Goal: Information Seeking & Learning: Learn about a topic

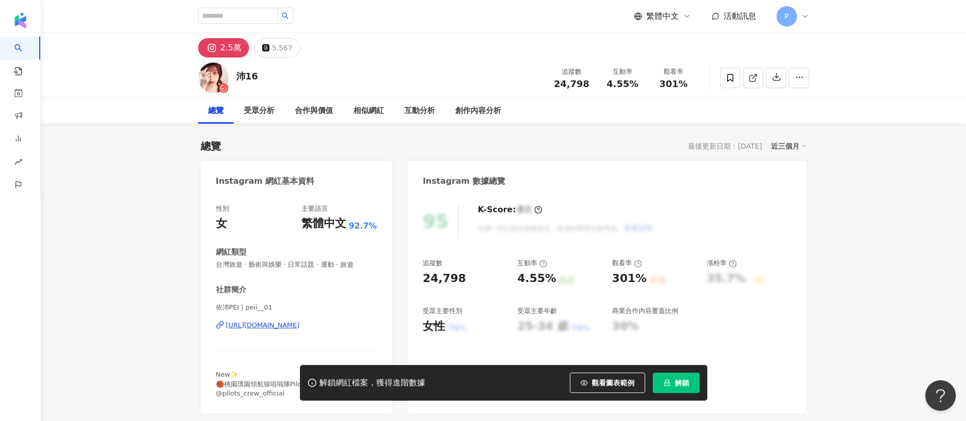
drag, startPoint x: 947, startPoint y: 223, endPoint x: 942, endPoint y: 169, distance: 54.2
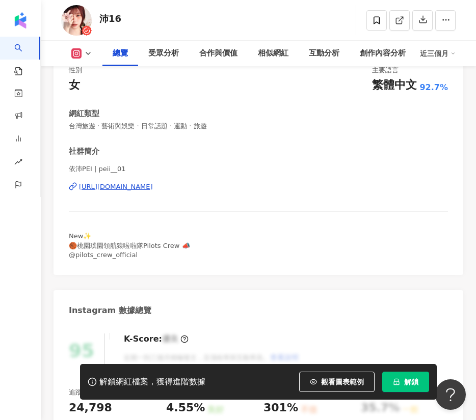
scroll to position [153, 0]
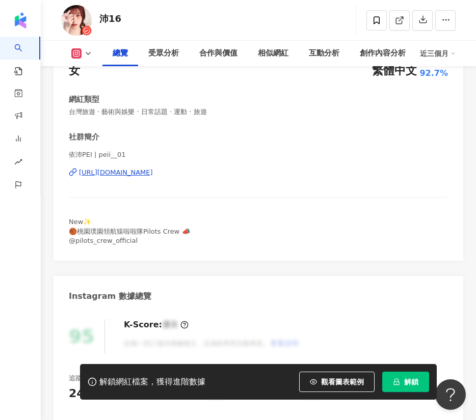
click at [125, 171] on div "https://www.instagram.com/peii__01/" at bounding box center [116, 172] width 74 height 9
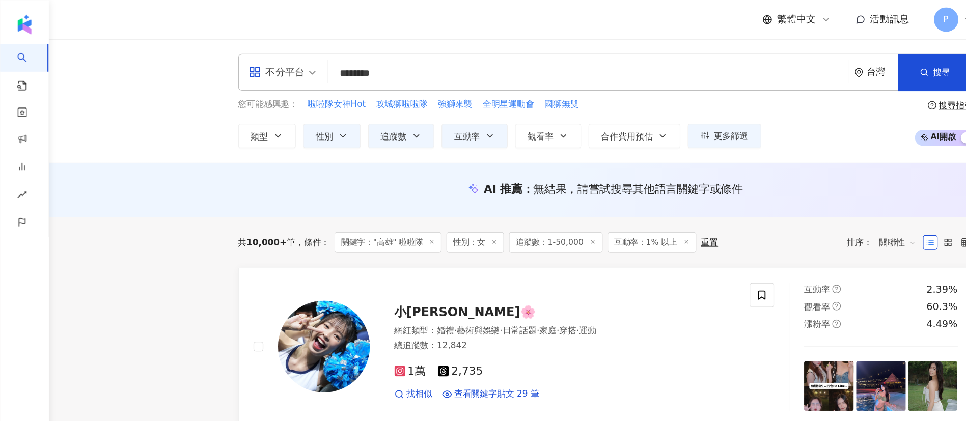
click at [308, 61] on input "********" at bounding box center [489, 60] width 425 height 19
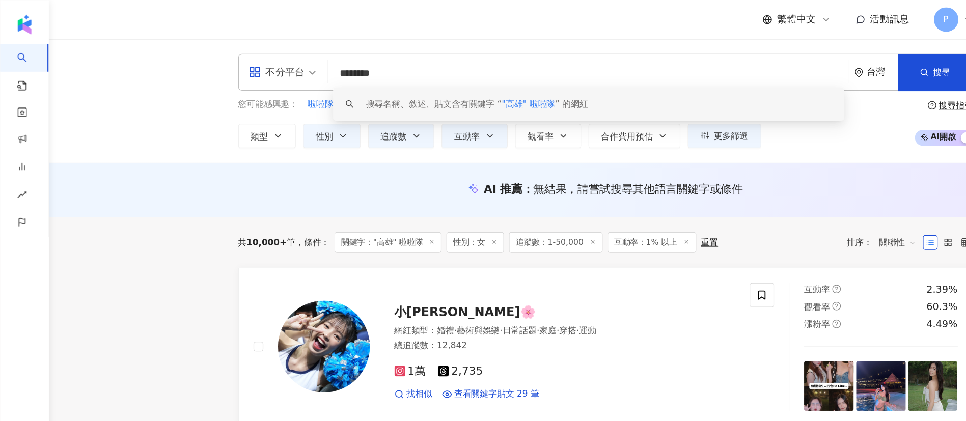
drag, startPoint x: 308, startPoint y: 60, endPoint x: 266, endPoint y: 60, distance: 41.3
click at [266, 60] on div "不分平台 ******** 台灣 搜尋 keyword 搜尋名稱、敘述、貼文含有關鍵字 “ "高雄" 啦啦隊 ” 的網紅" at bounding box center [503, 60] width 611 height 31
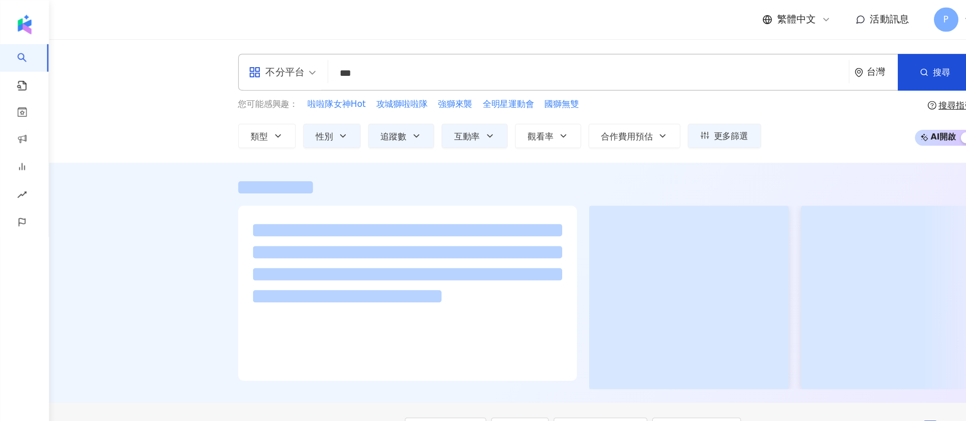
click at [114, 163] on div at bounding box center [503, 235] width 925 height 200
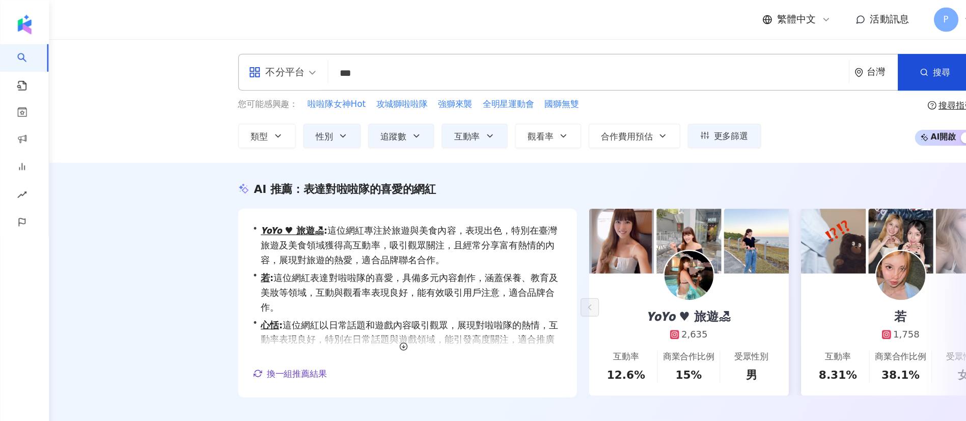
click at [320, 60] on input "***" at bounding box center [489, 60] width 425 height 19
type input "******"
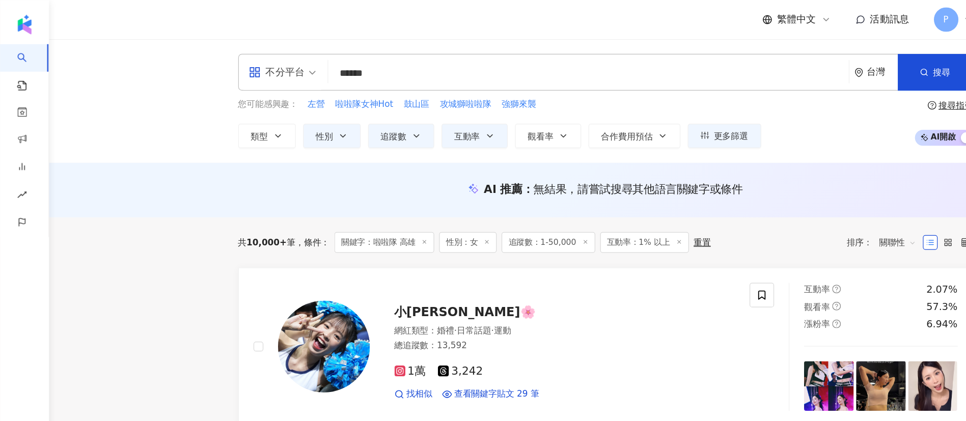
drag, startPoint x: 669, startPoint y: 106, endPoint x: 659, endPoint y: 115, distance: 13.0
click at [475, 106] on div "您可能感興趣： 左營 啦啦隊女神Hot 鼓山區 攻城獅啦啦隊 強獅來襲 類型 性別 追蹤數 互動率 觀看率 合作費用預估 更多篩選 篩選條件 關於網紅 互動潛…" at bounding box center [503, 102] width 611 height 42
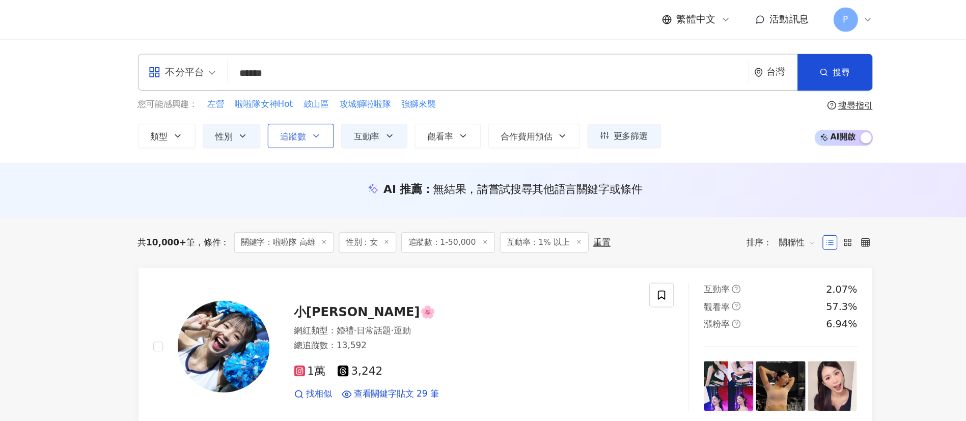
click at [340, 115] on button "追蹤數" at bounding box center [333, 113] width 55 height 20
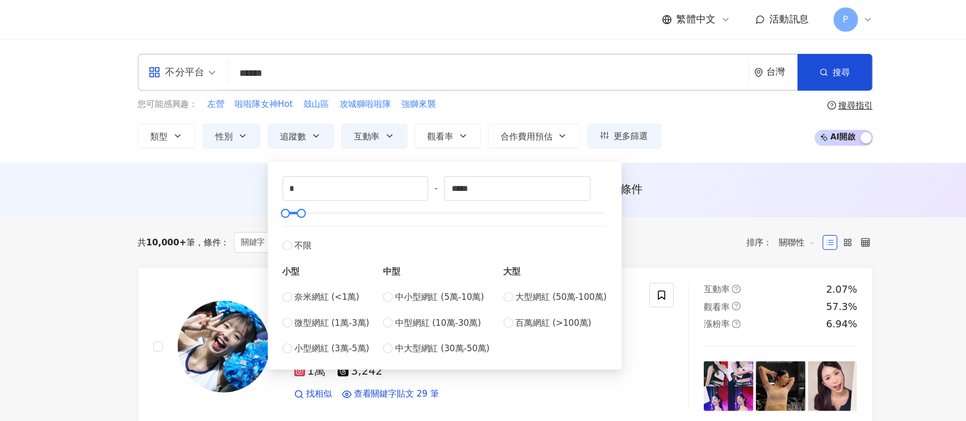
click at [475, 148] on div "AI 推薦 ： 無結果，請嘗試搜尋其他語言關鍵字或條件" at bounding box center [503, 157] width 925 height 45
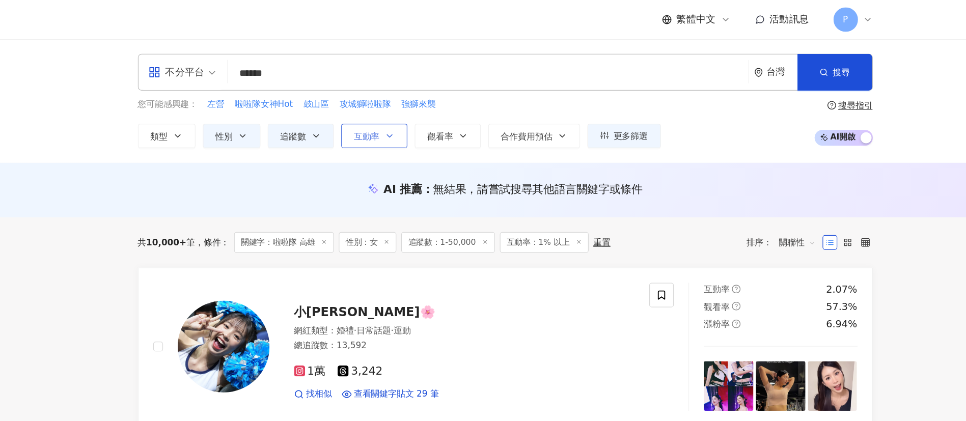
click at [408, 114] on icon "button" at bounding box center [407, 113] width 8 height 8
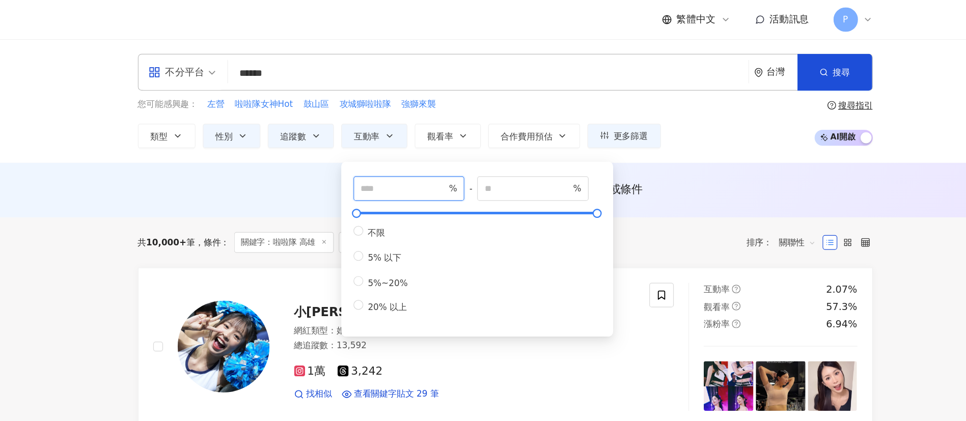
click at [427, 160] on input "*" at bounding box center [418, 156] width 71 height 11
click at [391, 190] on span "不限" at bounding box center [397, 193] width 22 height 8
click at [475, 154] on div "AI 推薦 ： 無結果，請嘗試搜尋其他語言關鍵字或條件" at bounding box center [503, 157] width 611 height 13
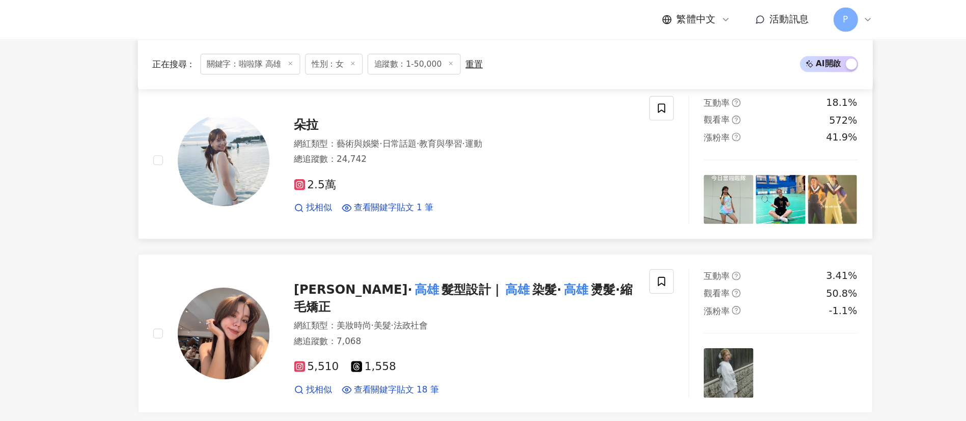
scroll to position [1586, 0]
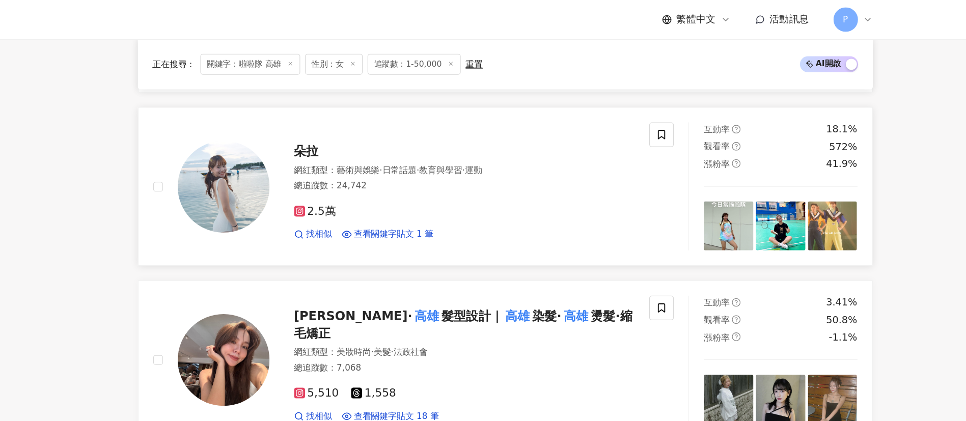
click at [272, 153] on img at bounding box center [269, 155] width 76 height 76
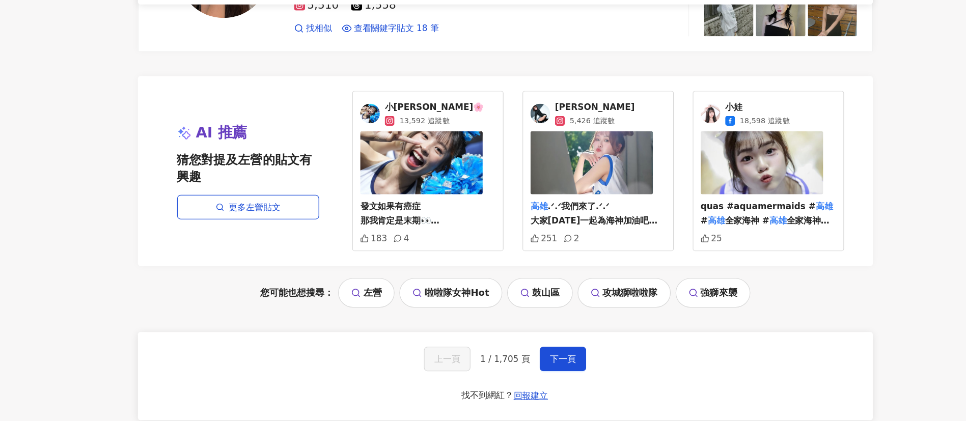
scroll to position [1840, 0]
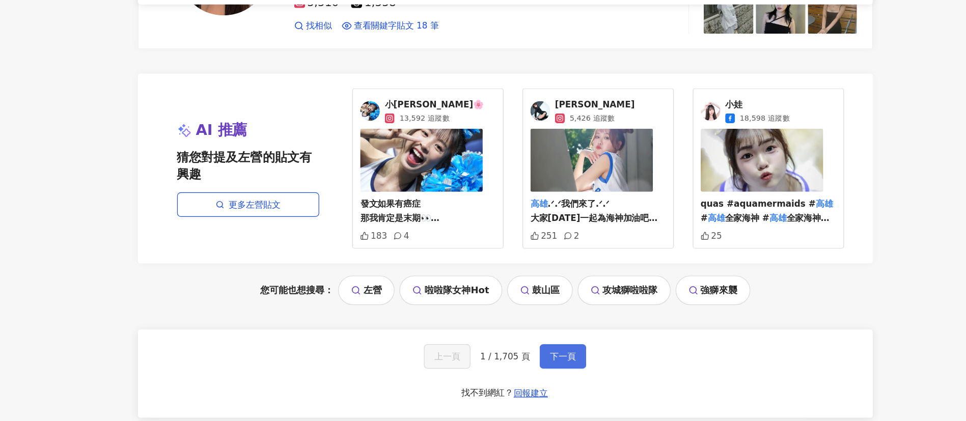
click at [475, 363] on span "下一頁" at bounding box center [551, 367] width 21 height 8
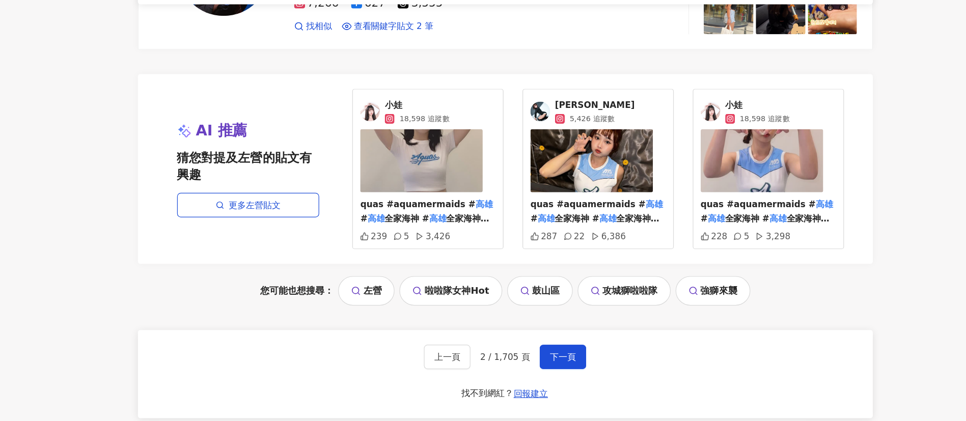
scroll to position [1964, 0]
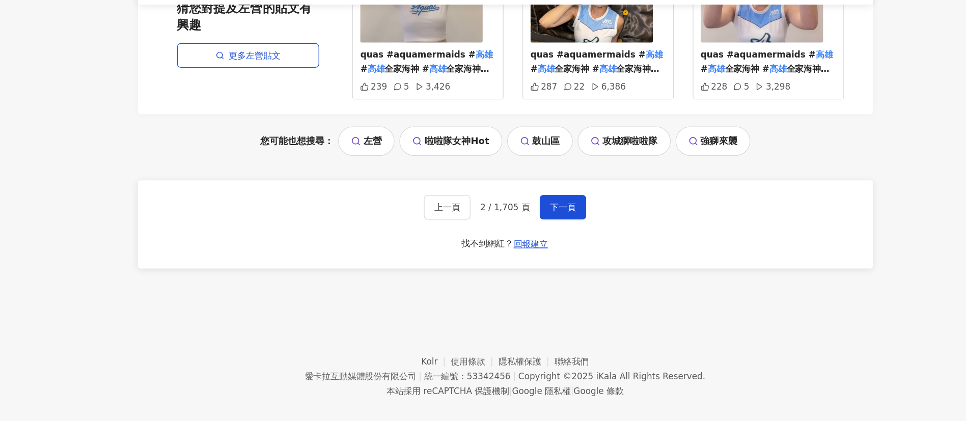
drag, startPoint x: 515, startPoint y: 204, endPoint x: 762, endPoint y: 271, distance: 256.5
drag, startPoint x: 762, startPoint y: 271, endPoint x: 803, endPoint y: 198, distance: 83.9
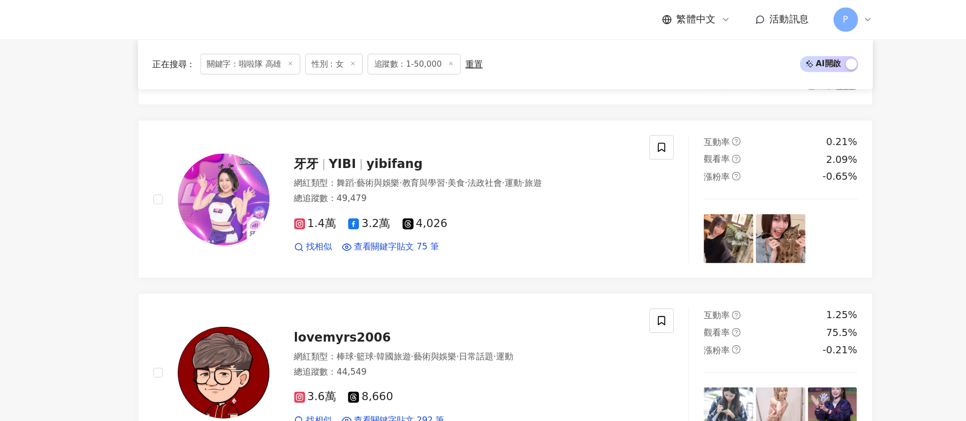
scroll to position [1135, 0]
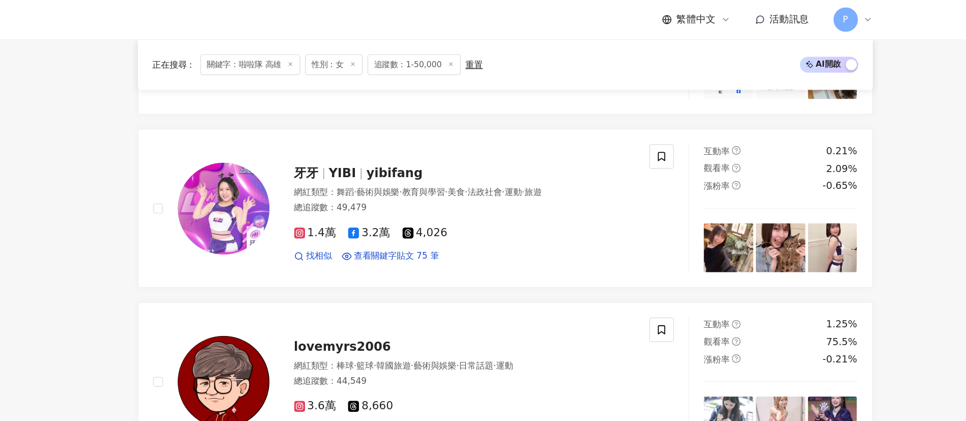
click at [475, 182] on main "不分平台 ****** 台灣 搜尋 keyword 搜尋名稱、敘述、貼文含有關鍵字 “ 啦啦隊 高雄 ” 的網紅 您可能感興趣： 左營 啦啦隊女神Hot 鼓山…" at bounding box center [503, 22] width 925 height 2251
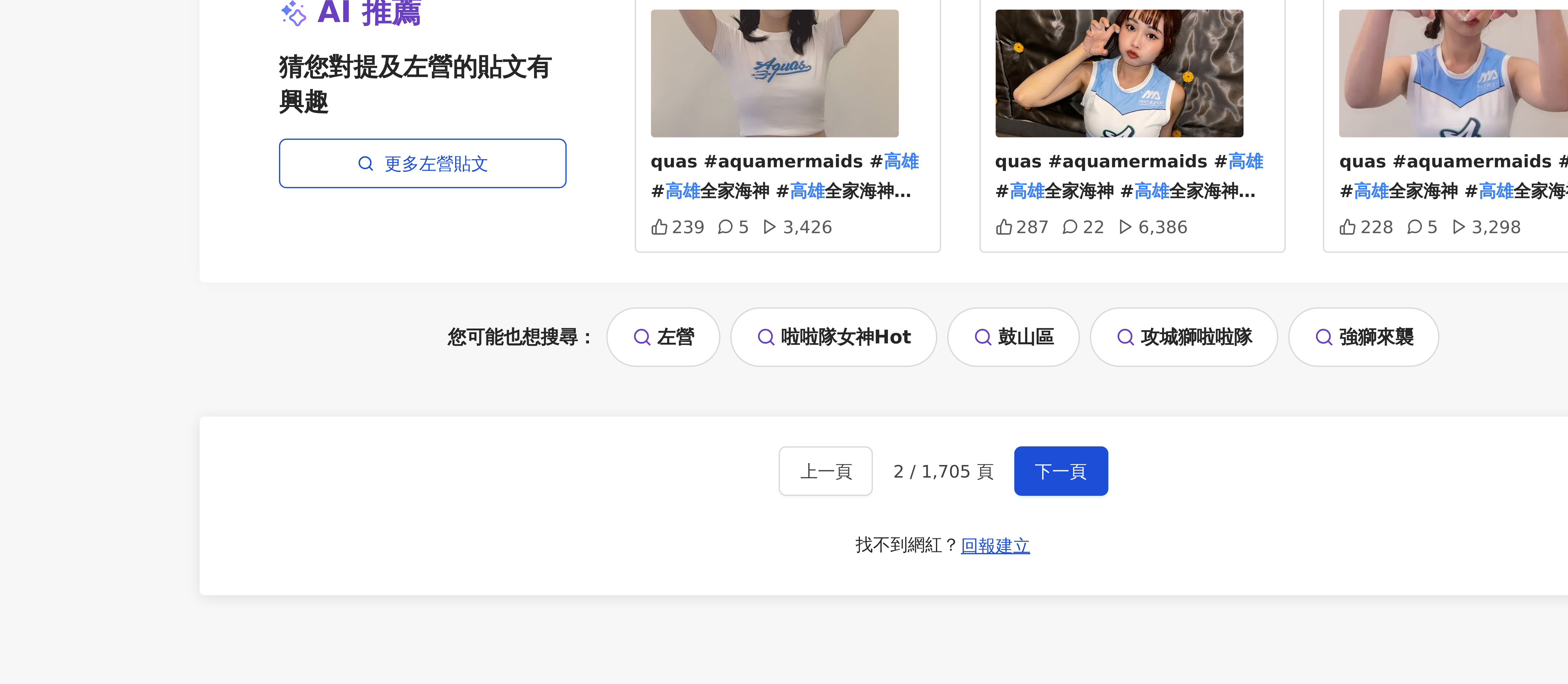
scroll to position [714, 0]
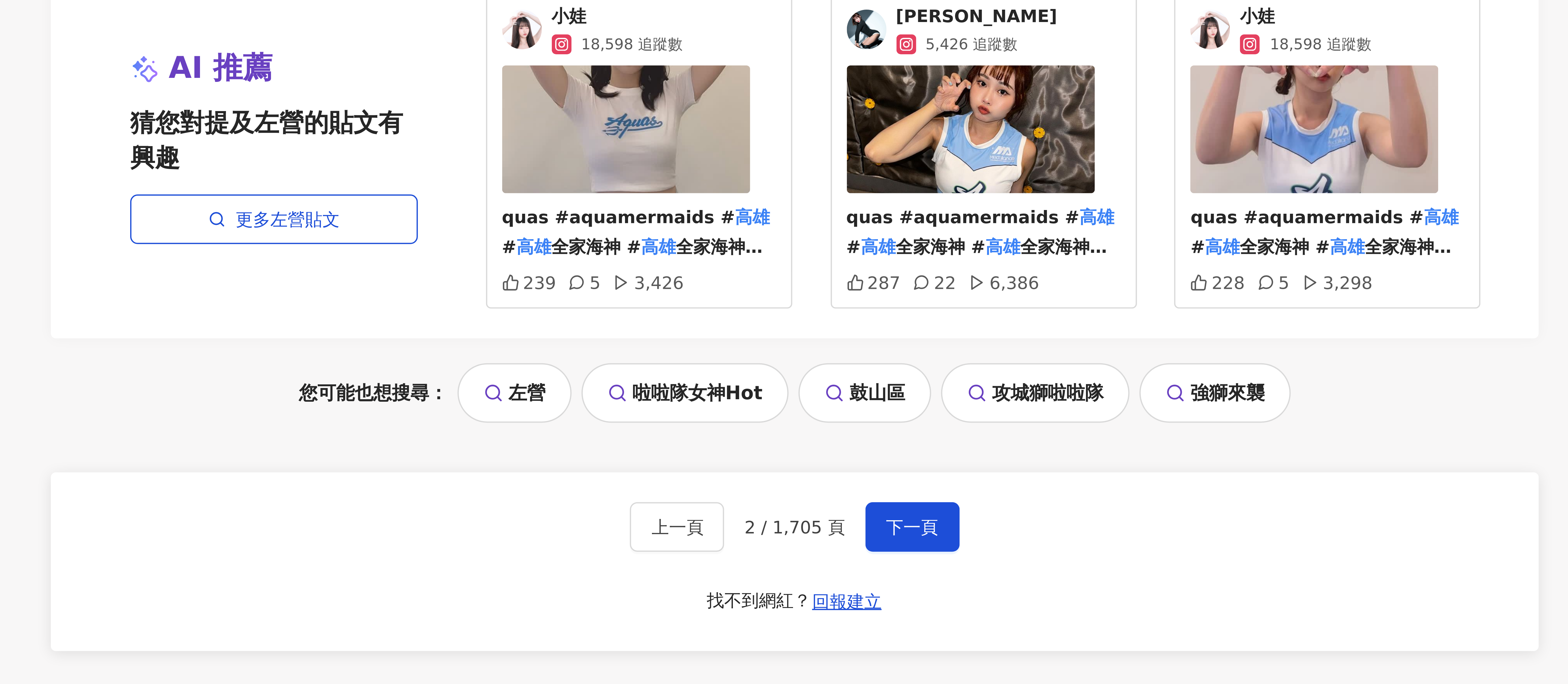
drag, startPoint x: 747, startPoint y: 554, endPoint x: 737, endPoint y: 558, distance: 10.8
click at [289, 256] on div "quas #aquamermaids # 高雄 # 高雄 全家海神 # 高雄 全家海神啦啦" at bounding box center [757, 538] width 69 height 49
click at [289, 256] on img at bounding box center [754, 530] width 62 height 32
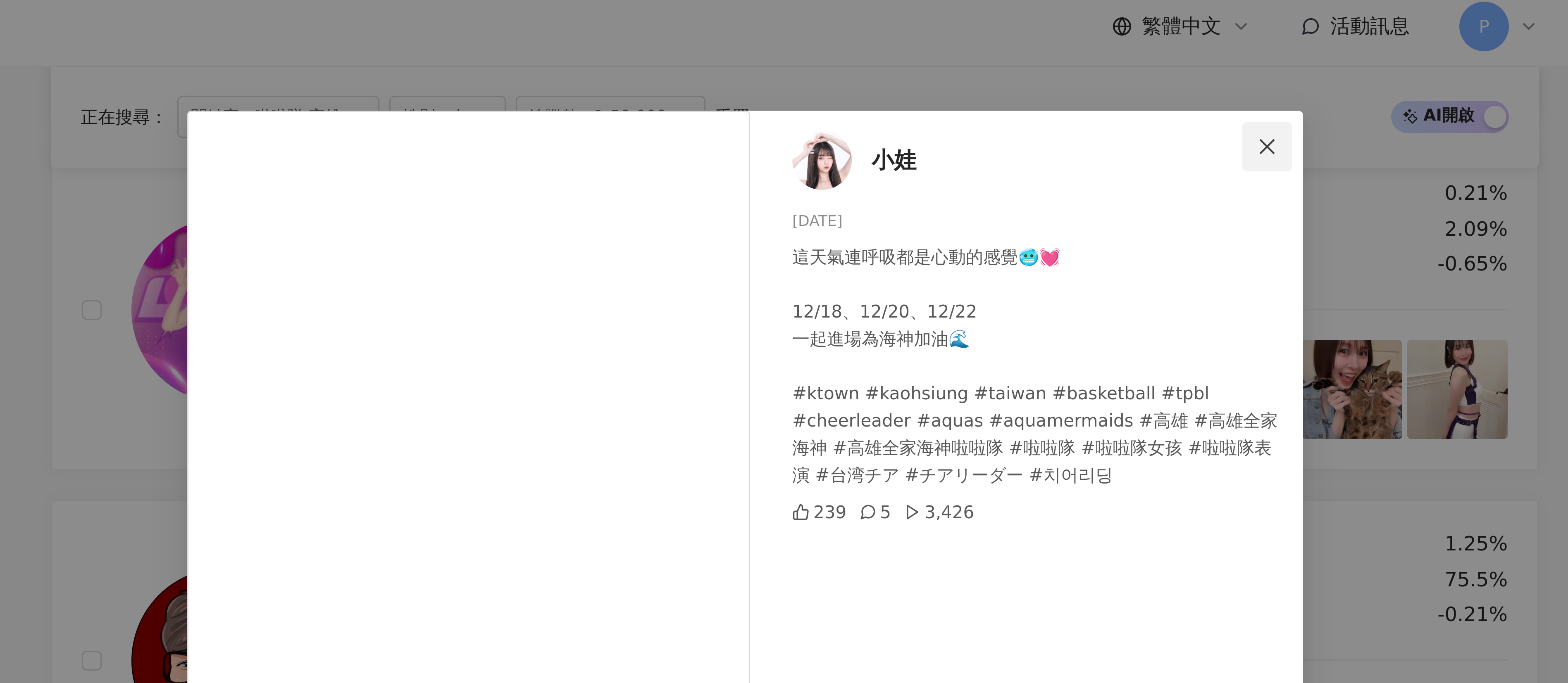
scroll to position [954, 0]
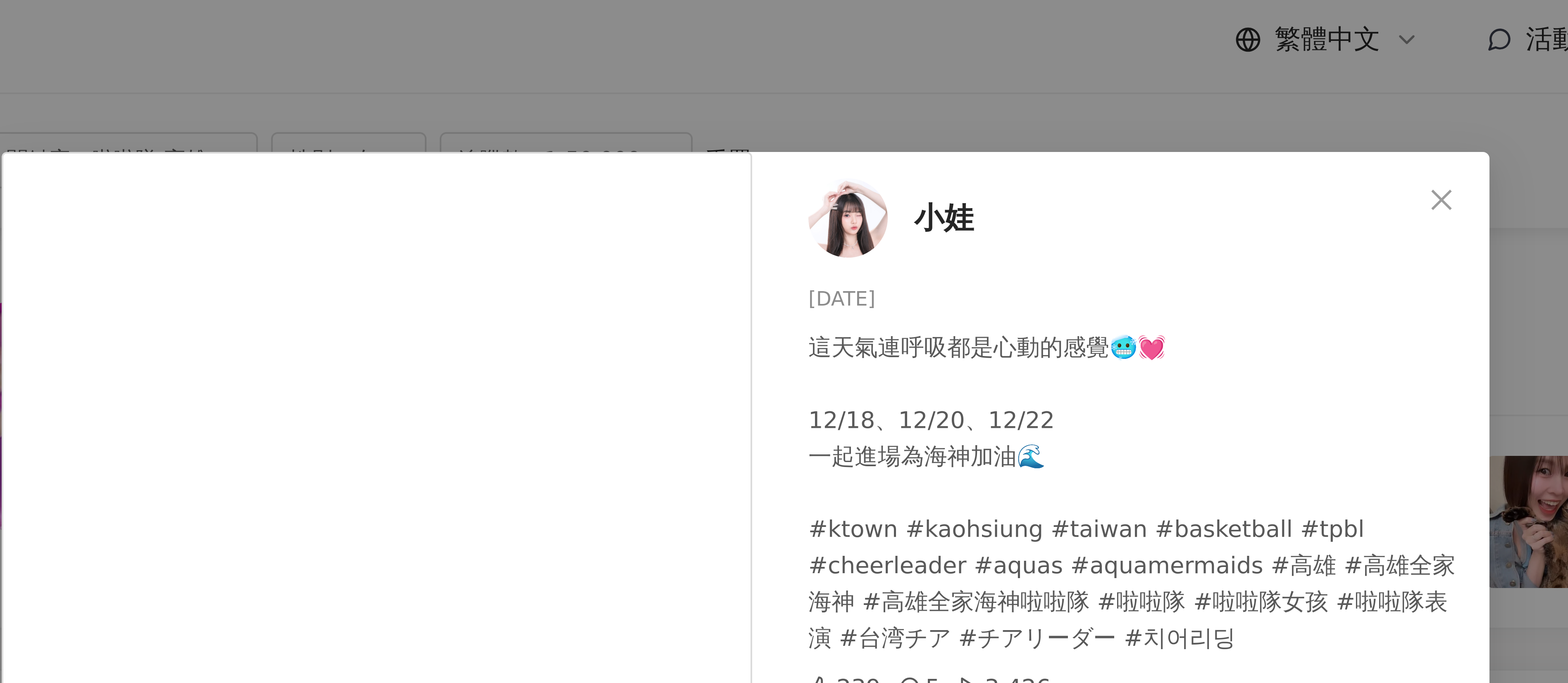
click at [386, 54] on icon "close" at bounding box center [958, 54] width 6 height 6
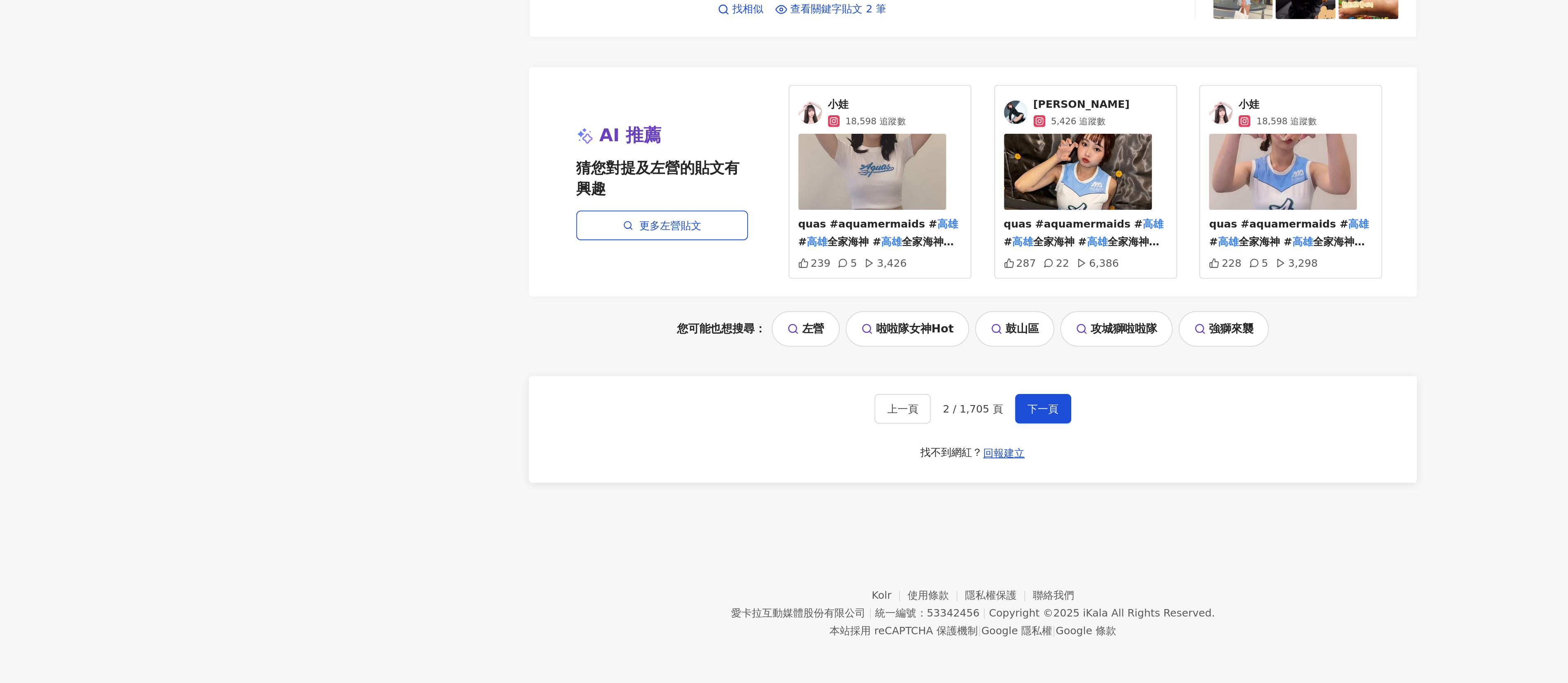
scroll to position [1265, 0]
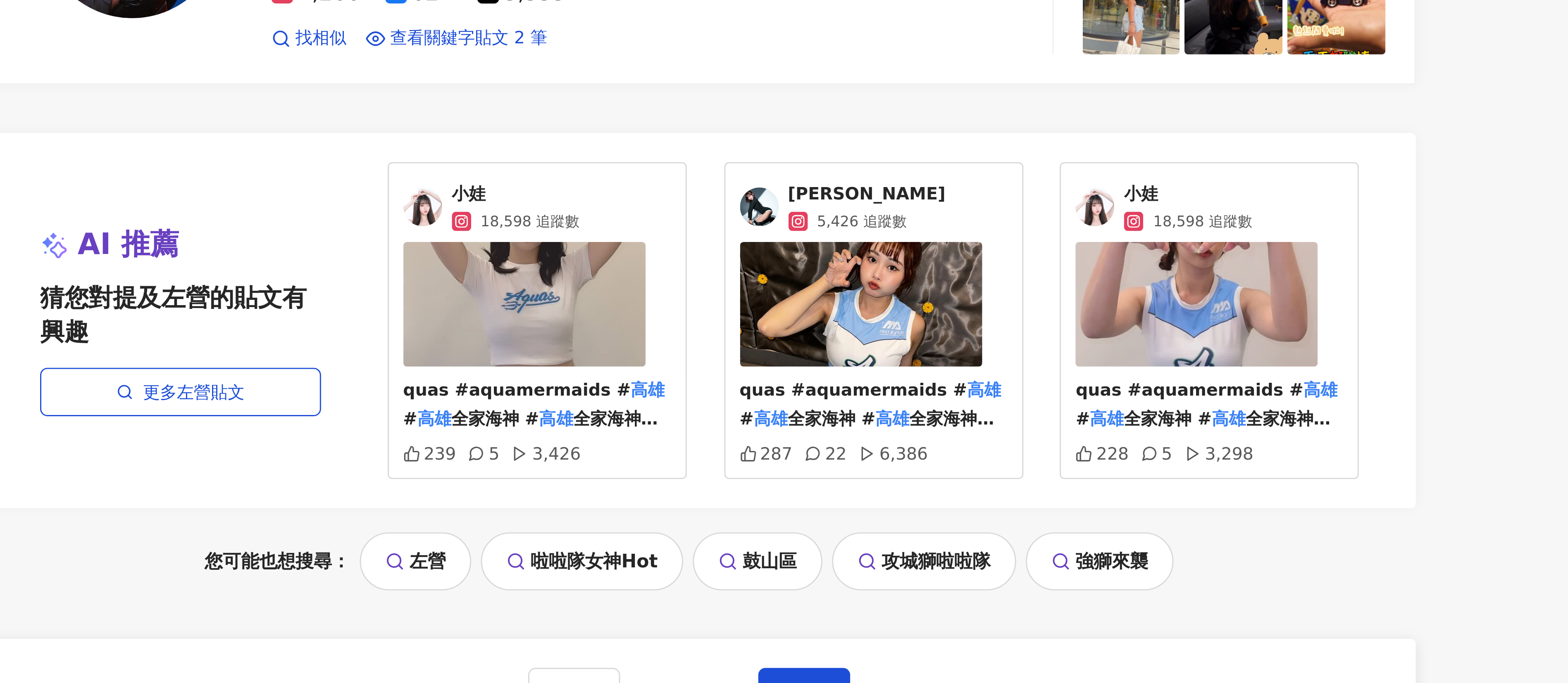
click at [386, 341] on img at bounding box center [859, 397] width 83 height 42
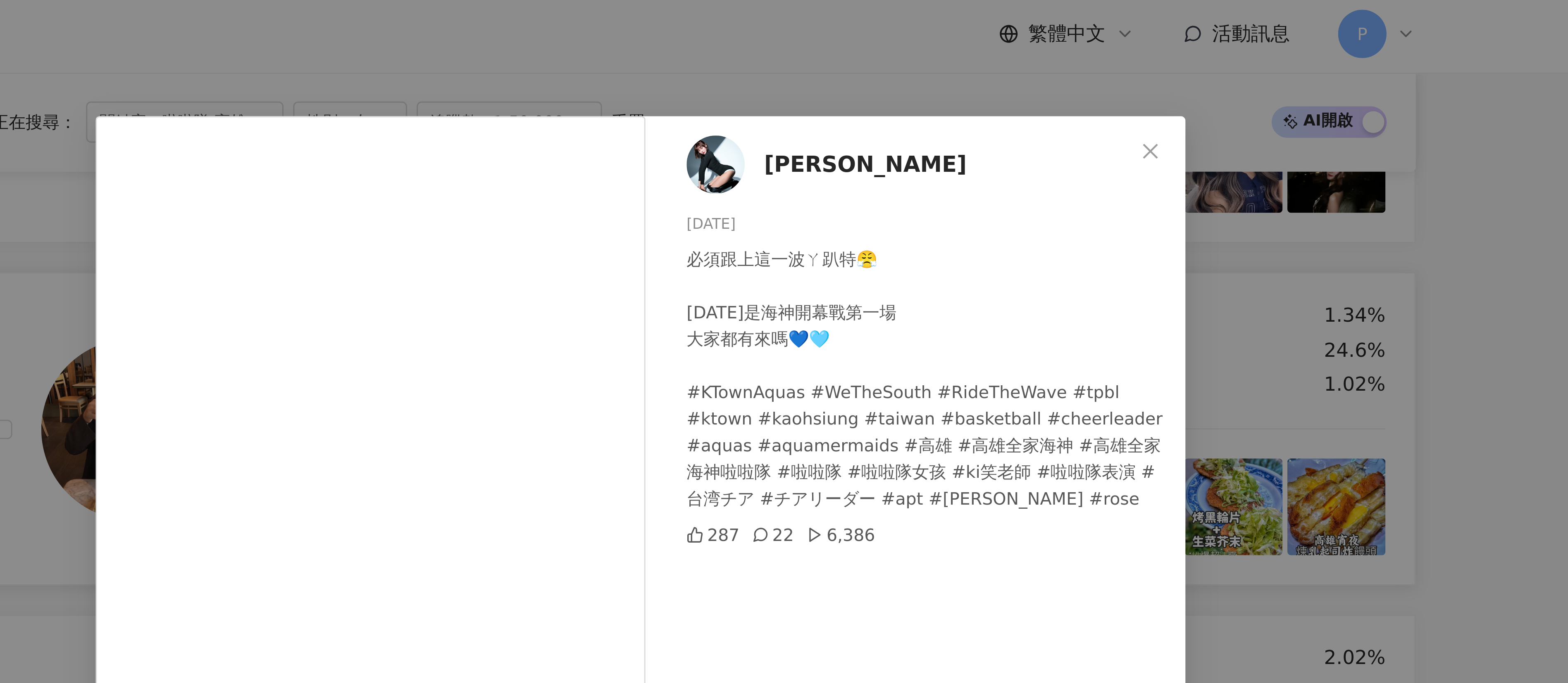
click at [386, 53] on icon "close" at bounding box center [958, 54] width 6 height 6
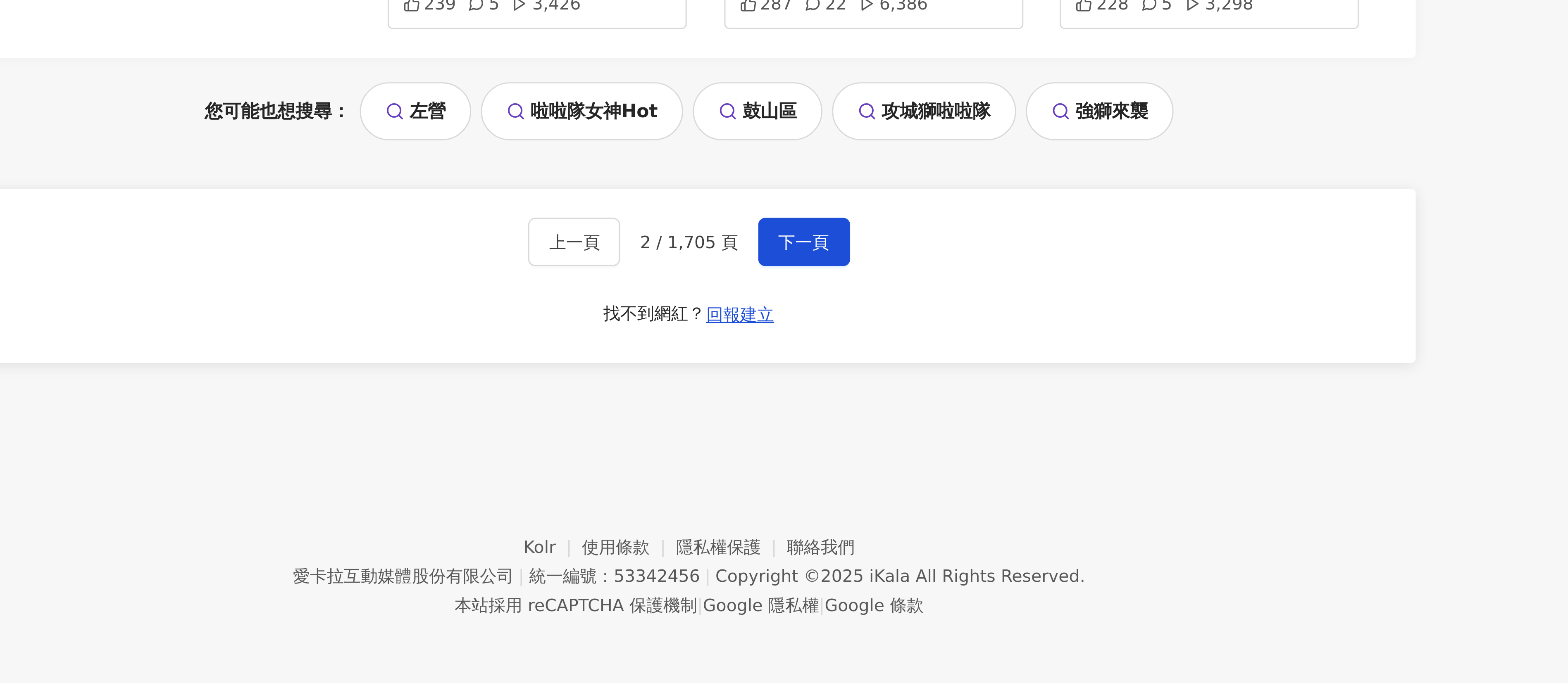
scroll to position [1264, 0]
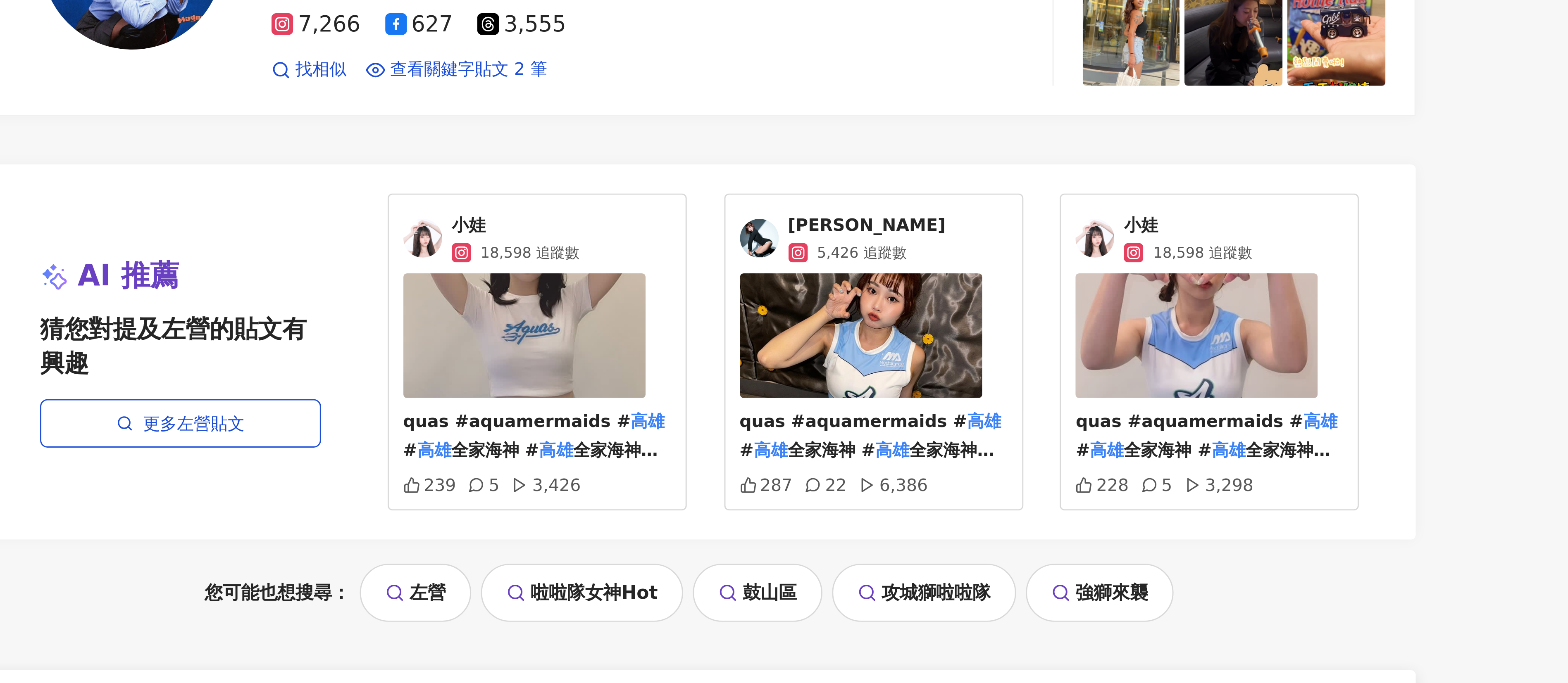
click at [386, 341] on img at bounding box center [974, 397] width 83 height 42
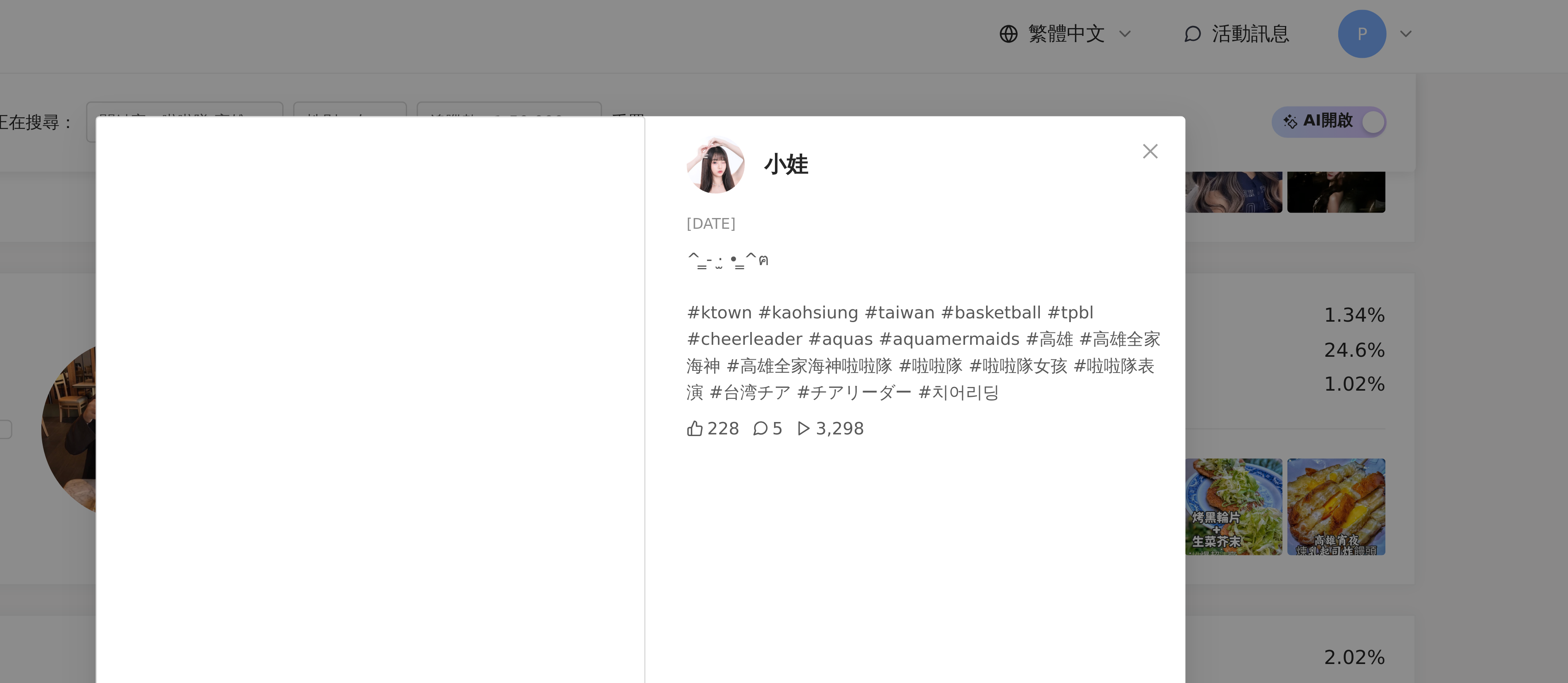
click at [386, 51] on icon "close" at bounding box center [958, 54] width 6 height 6
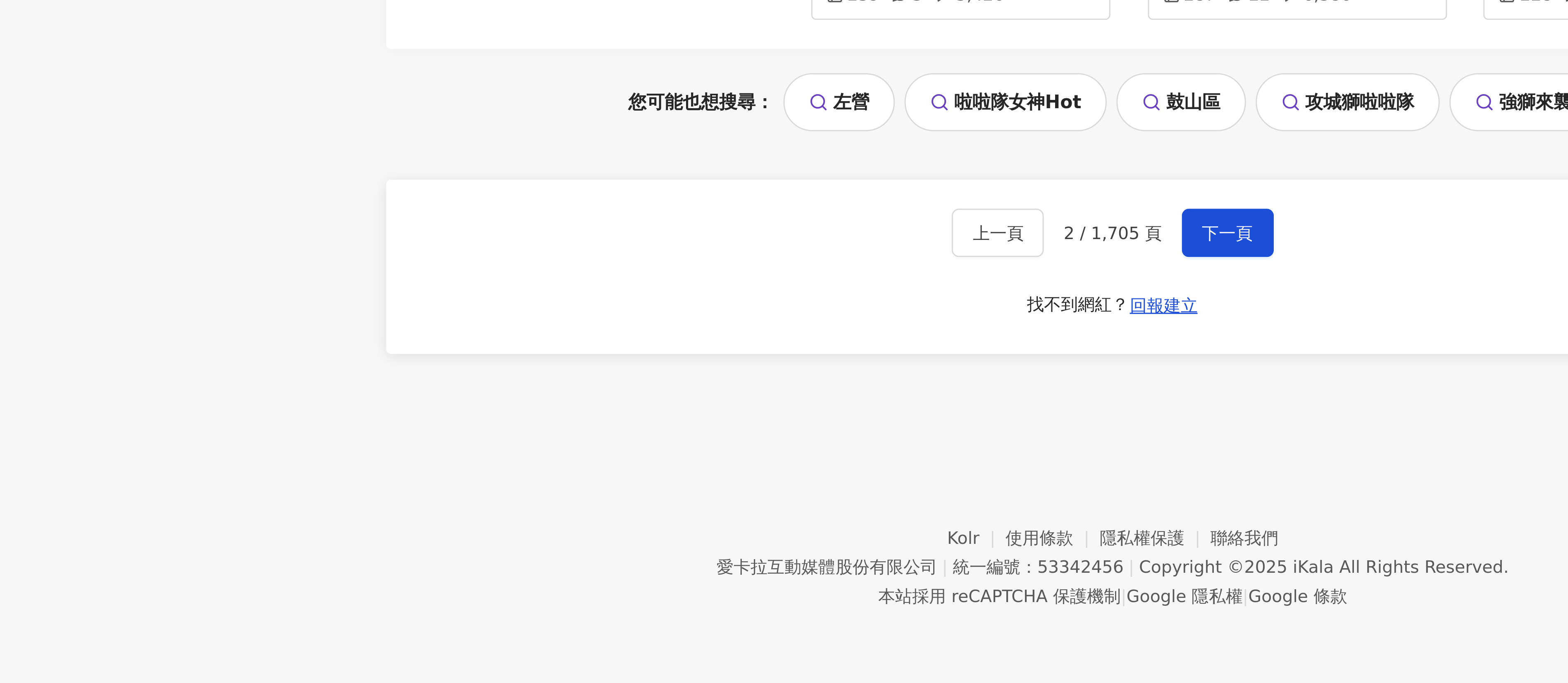
scroll to position [1265, 0]
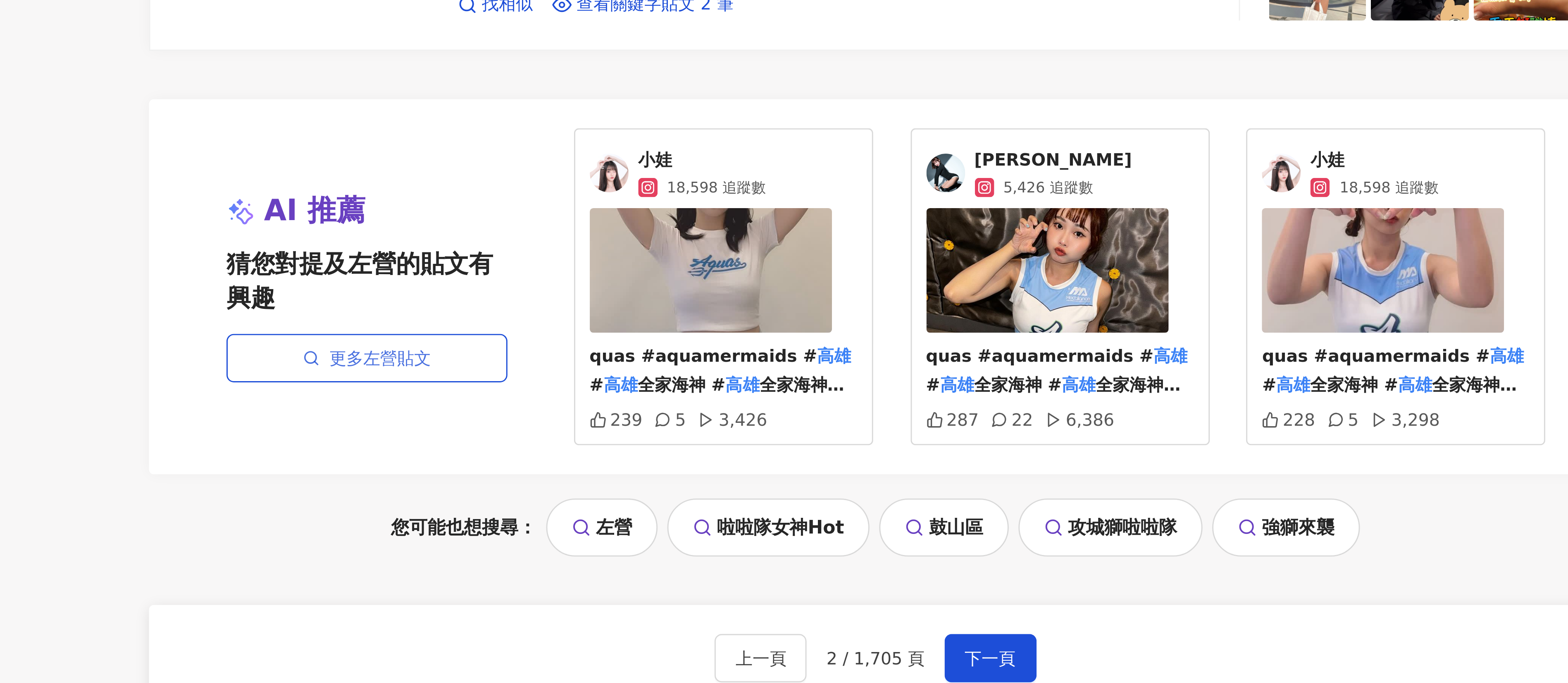
click at [386, 341] on link "更多左營貼文" at bounding box center [627, 427] width 96 height 16
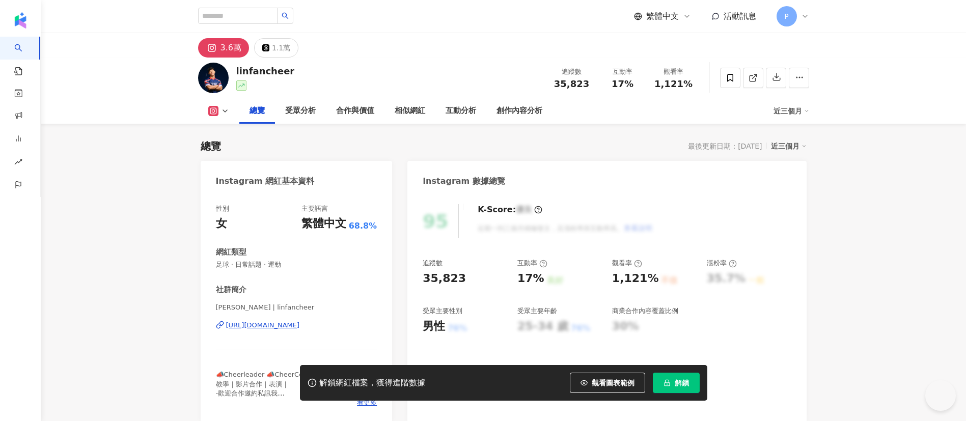
click at [287, 326] on div "https://www.instagram.com/linfancheer/" at bounding box center [263, 325] width 74 height 9
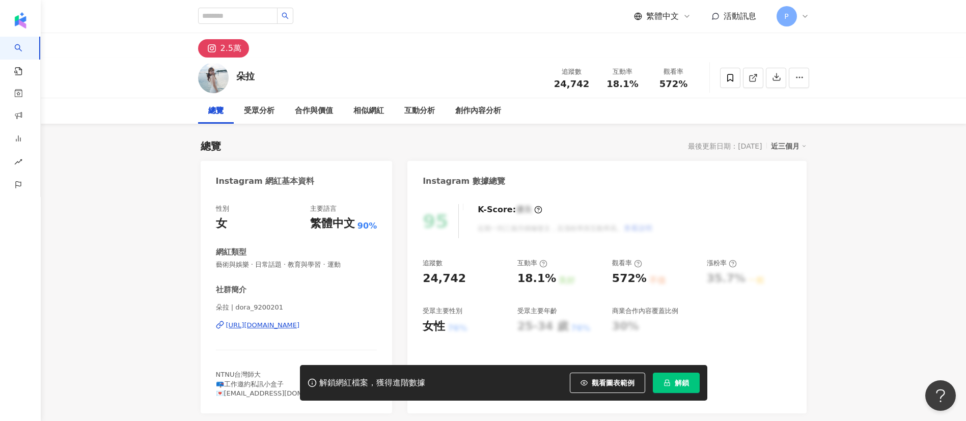
click at [300, 321] on div "https://www.instagram.com/dora_9200201/" at bounding box center [263, 325] width 74 height 9
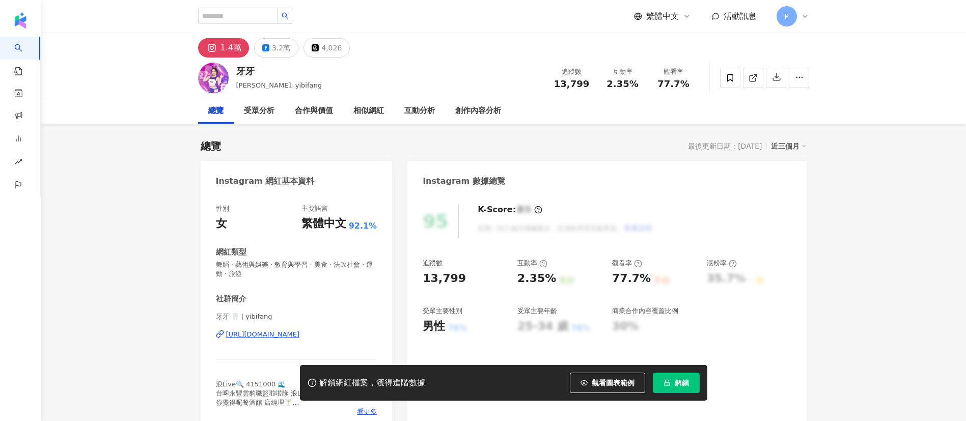
click at [260, 337] on div "https://www.instagram.com/yibifang/" at bounding box center [263, 334] width 74 height 9
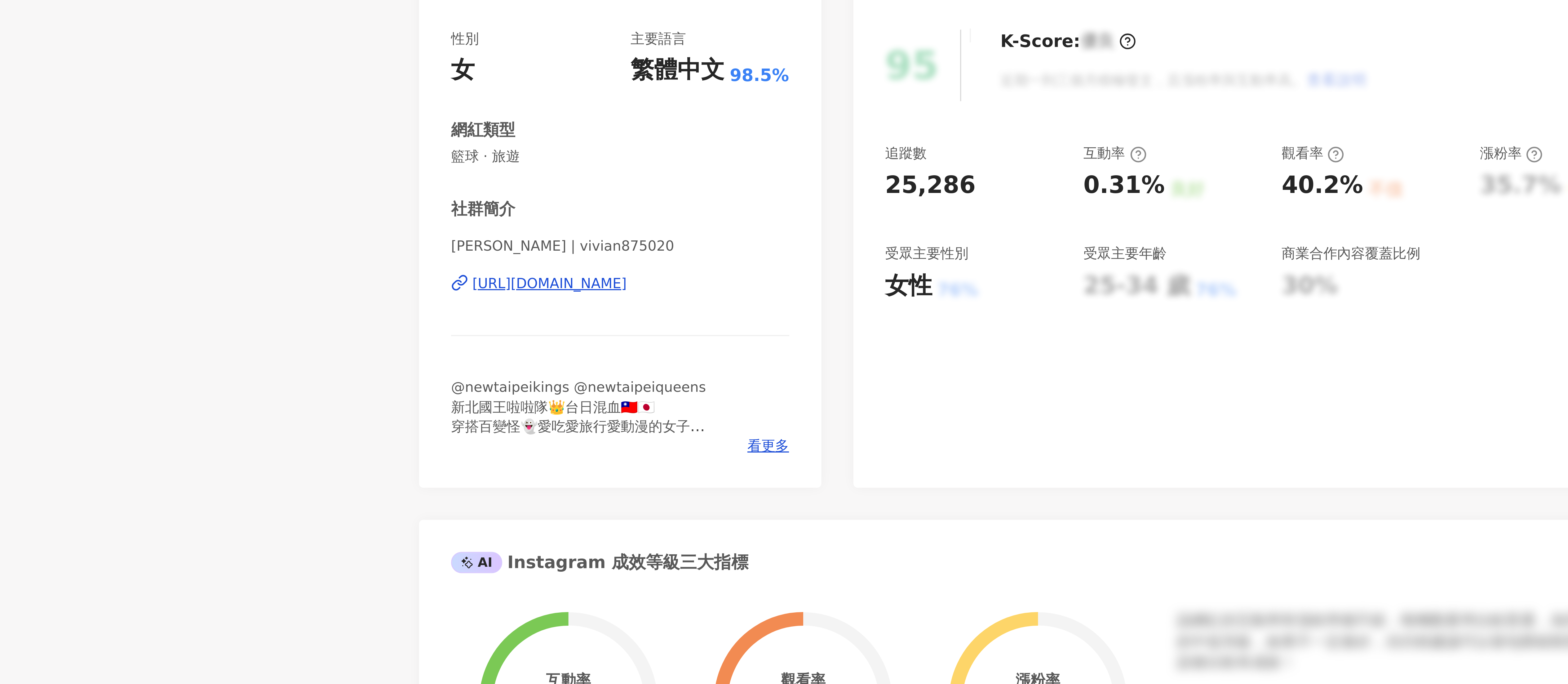
click at [673, 198] on div "https://www.instagram.com/vivian875020/" at bounding box center [650, 198] width 45 height 5
